Goal: Subscribe to service/newsletter

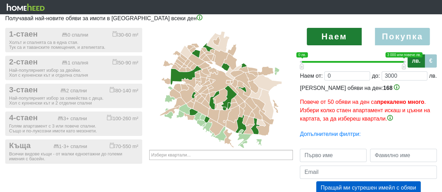
click at [392, 35] on label "Покупка" at bounding box center [402, 36] width 55 height 17
radio input "true"
type input "0;2000000"
type input "2000000"
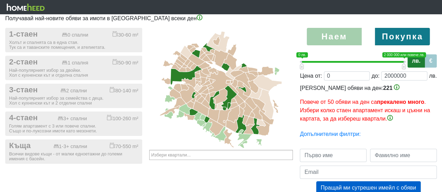
click at [332, 34] on label "Наем" at bounding box center [334, 36] width 55 height 17
radio input "true"
type input "0;3000"
type input "3000"
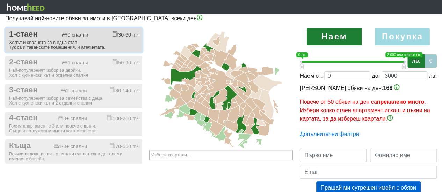
click at [87, 42] on div "Холът и спалнята са в една стая. Тук са и таванските помещения, и ателиетата." at bounding box center [73, 45] width 129 height 10
checkbox input "true"
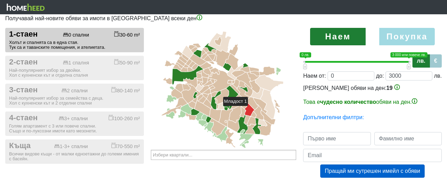
click at [251, 109] on icon at bounding box center [250, 109] width 10 height 14
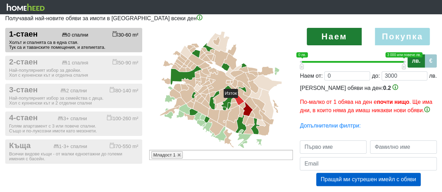
click at [241, 101] on icon at bounding box center [239, 100] width 10 height 10
click at [234, 101] on icon at bounding box center [233, 100] width 5 height 5
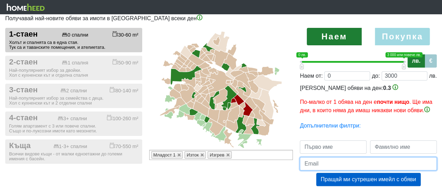
click at [321, 164] on input "email" at bounding box center [368, 163] width 137 height 13
type input "[EMAIL_ADDRESS][DOMAIN_NAME]"
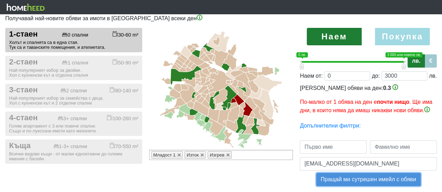
click at [368, 179] on button "Пращай ми сутрешен имейл с обяви" at bounding box center [368, 179] width 104 height 13
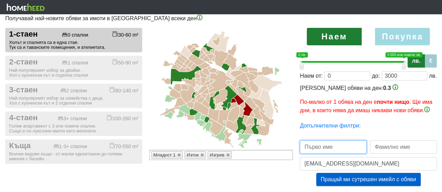
click at [313, 146] on input "text" at bounding box center [333, 147] width 67 height 13
click at [263, 171] on div "Център [GEOGRAPHIC_DATA] Манастирски ливади Студентски град Витоша Овча купел О…" at bounding box center [220, 114] width 147 height 172
click at [265, 170] on div "Център [GEOGRAPHIC_DATA] Манастирски ливади Студентски град Витоша Овча купел О…" at bounding box center [220, 114] width 147 height 172
click at [312, 143] on input "text" at bounding box center [333, 147] width 67 height 13
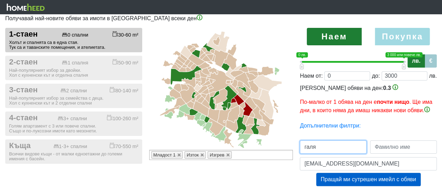
type input "галя"
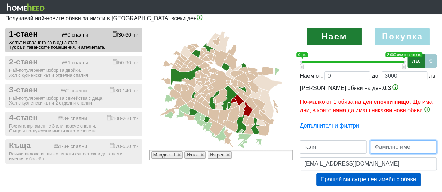
click at [381, 145] on input "text" at bounding box center [403, 147] width 67 height 13
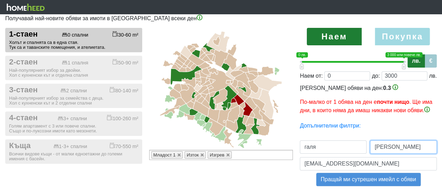
type input "[PERSON_NAME]"
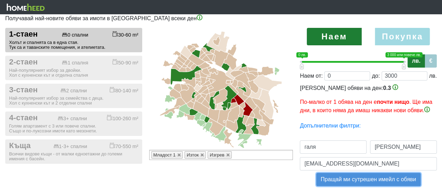
click at [372, 182] on button "Пращай ми сутрешен имейл с обяви" at bounding box center [368, 179] width 104 height 13
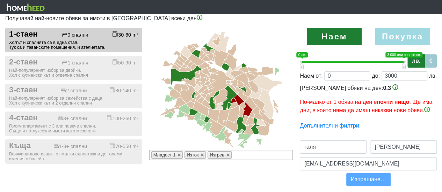
click at [208, 30] on icon at bounding box center [221, 89] width 149 height 122
